Goal: Find specific page/section: Find specific page/section

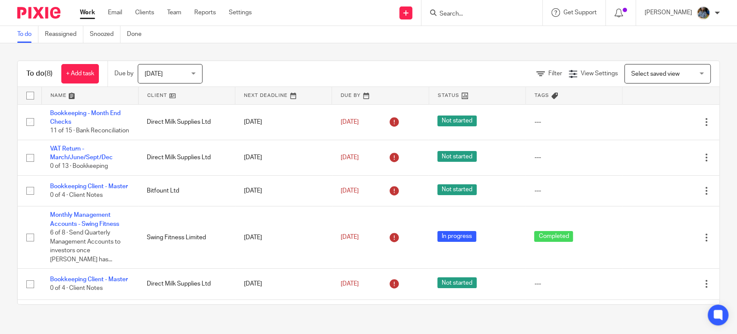
click at [465, 10] on input "Search" at bounding box center [478, 14] width 78 height 8
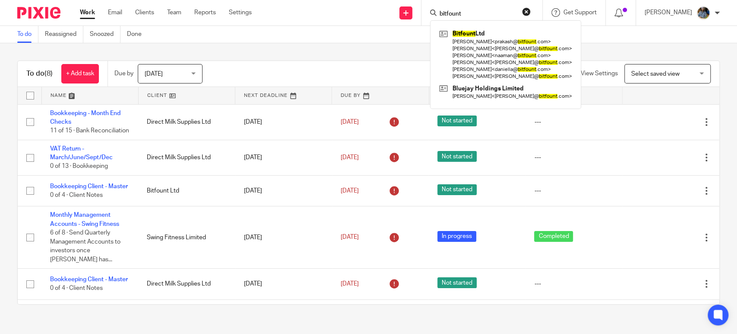
type input "bitfount"
click button "submit" at bounding box center [0, 0] width 0 height 0
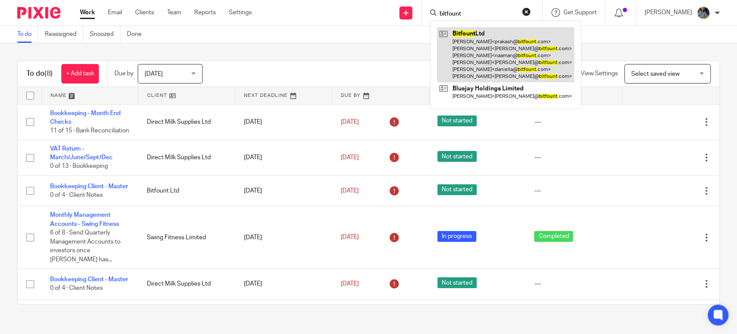
click at [474, 33] on link at bounding box center [505, 54] width 137 height 55
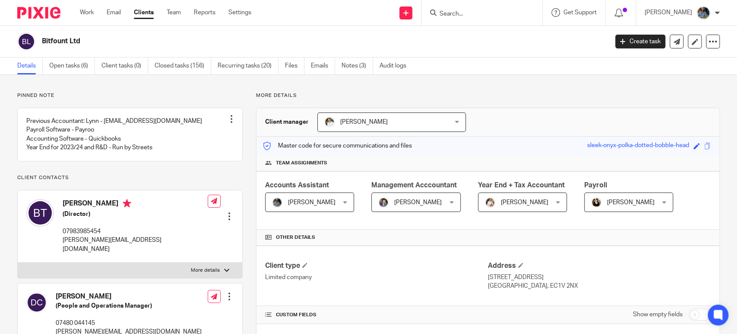
scroll to position [588, 0]
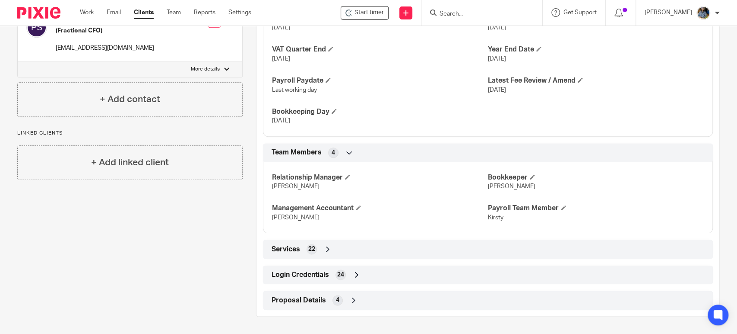
click at [308, 300] on span "Proposal Details" at bounding box center [299, 300] width 54 height 9
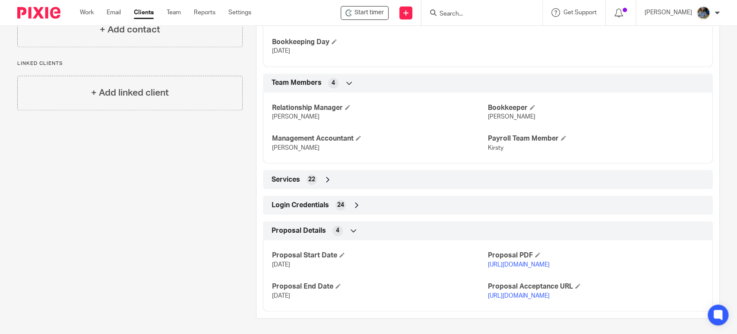
scroll to position [685, 0]
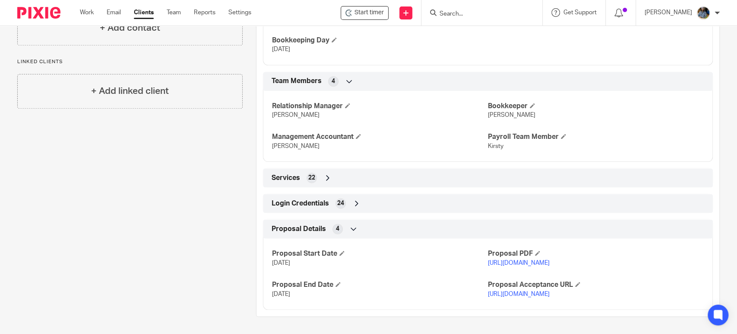
drag, startPoint x: 273, startPoint y: 234, endPoint x: 250, endPoint y: 239, distance: 23.0
click at [263, 237] on div "Proposal Start Date 1 Aug 2024 Proposal PDF https://go.ignitionapp.com/client-d…" at bounding box center [488, 271] width 450 height 78
click at [404, 221] on div "Proposal Details 4" at bounding box center [488, 228] width 437 height 15
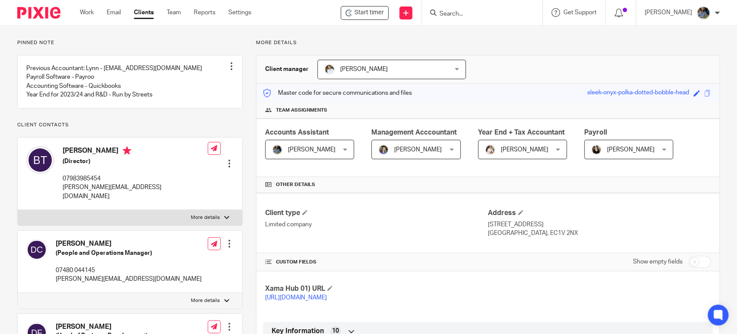
scroll to position [0, 0]
